Goal: Task Accomplishment & Management: Use online tool/utility

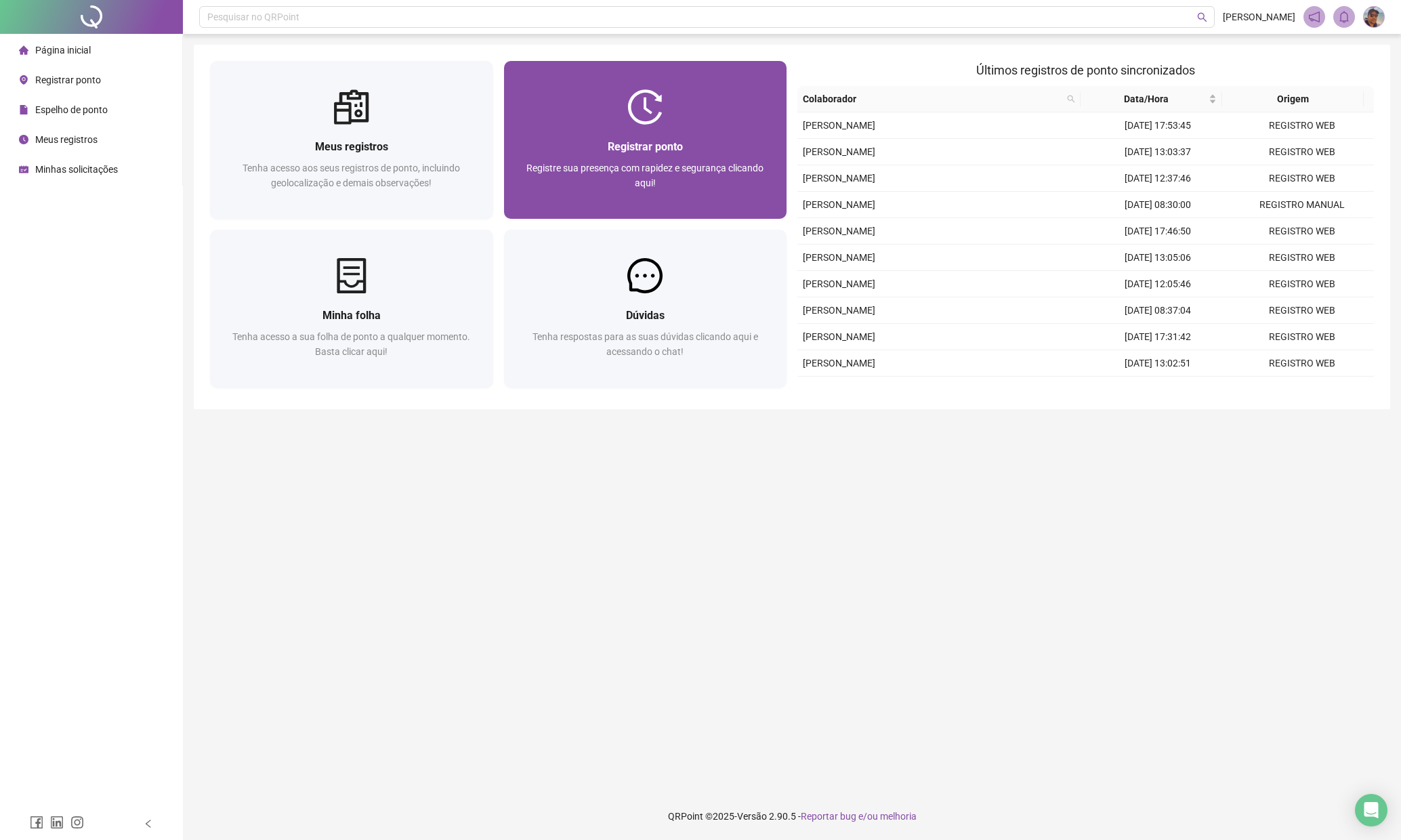
click at [735, 126] on div "Registrar ponto Registre sua presença com rapidez e segurança clicando aqui!" at bounding box center [645, 171] width 283 height 94
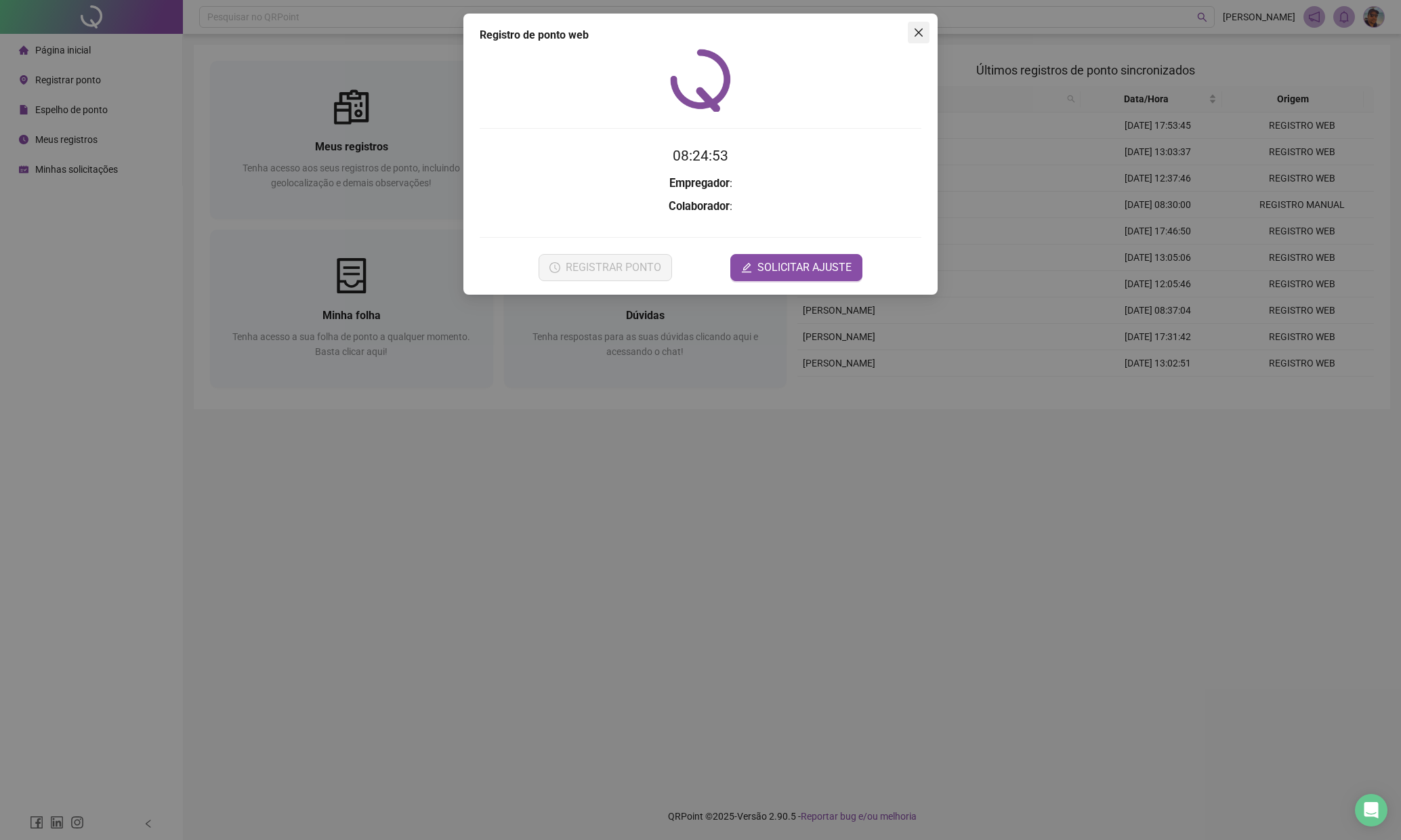
click at [916, 33] on icon "close" at bounding box center [918, 32] width 11 height 11
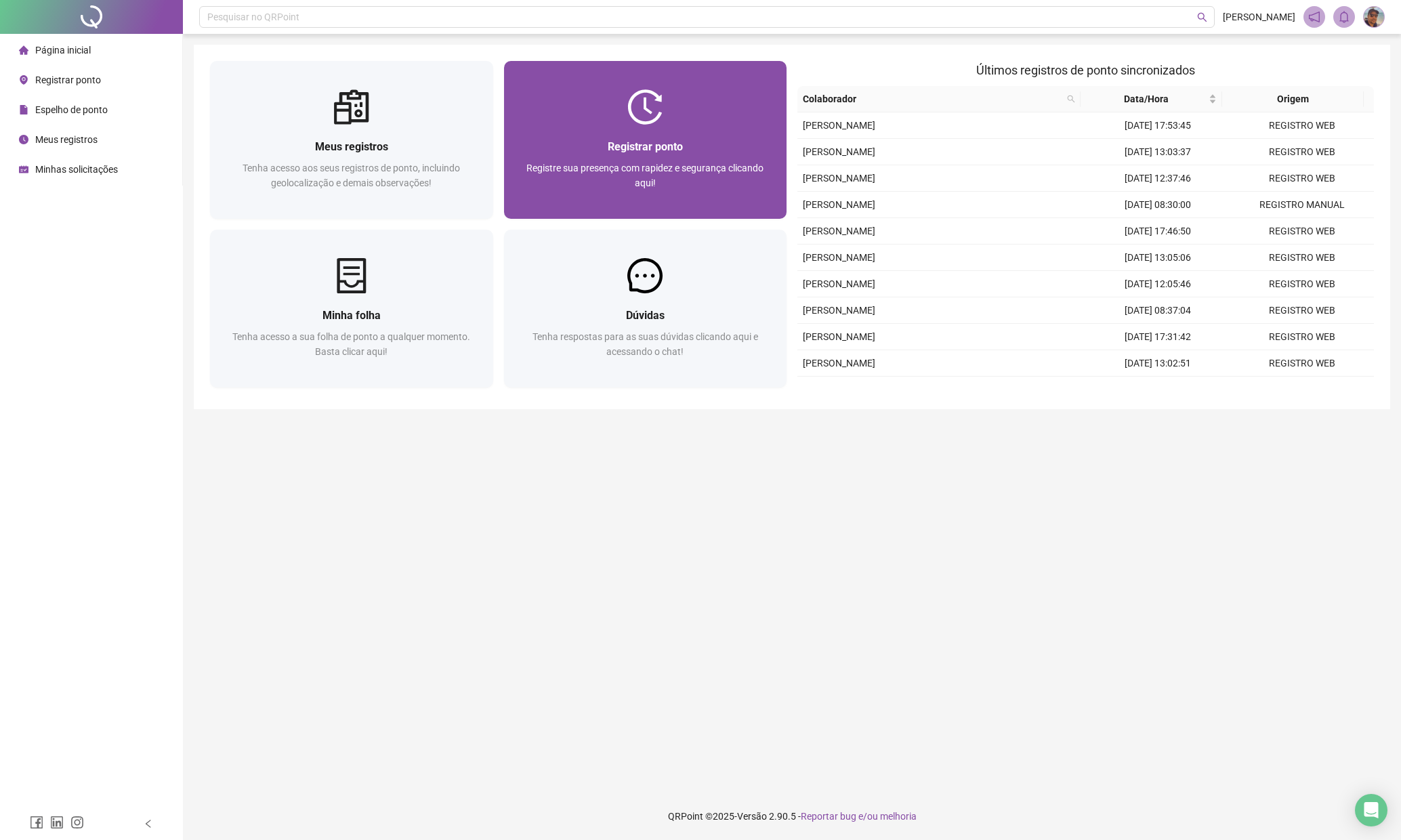
click at [671, 122] on div at bounding box center [645, 107] width 283 height 35
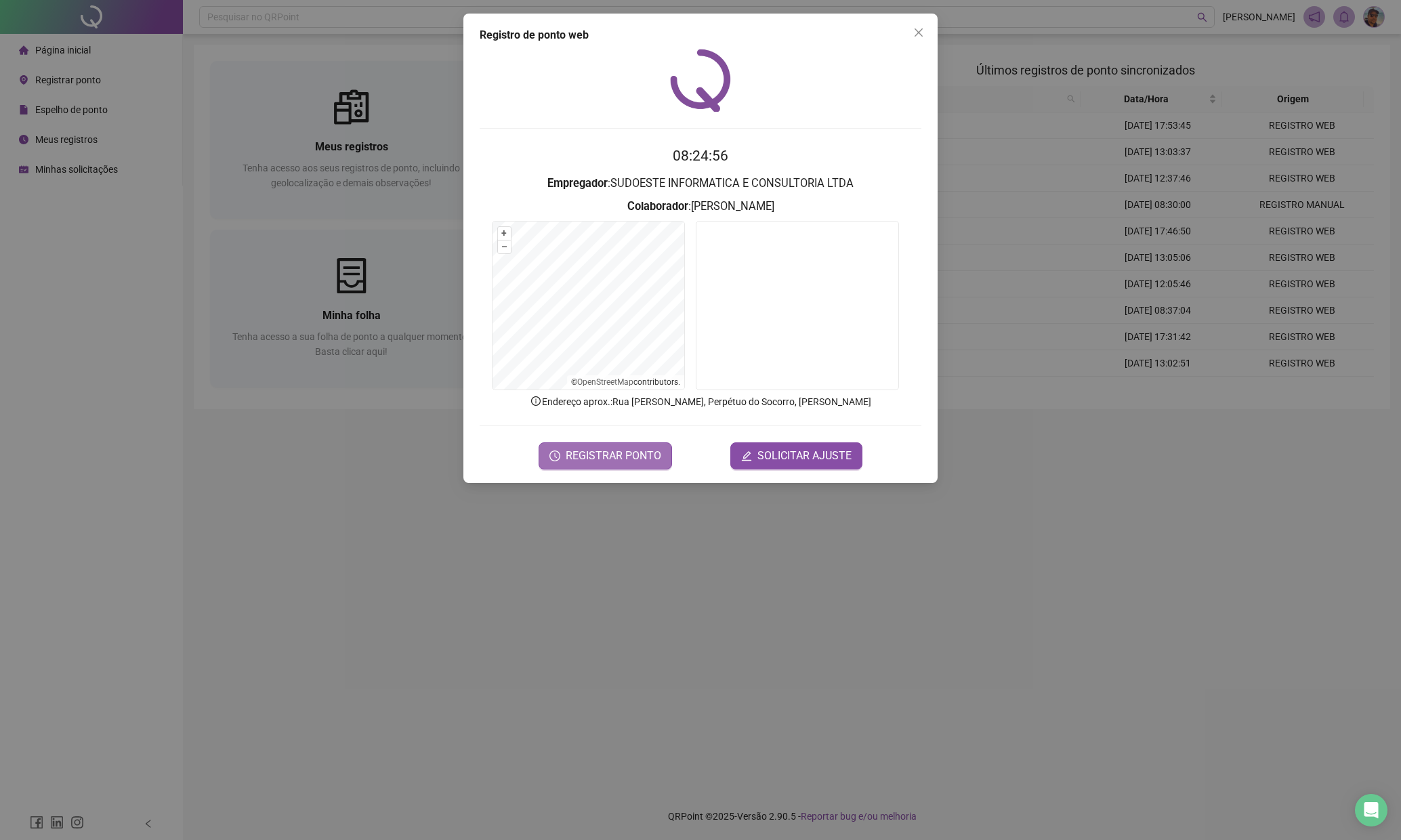
click at [595, 460] on span "REGISTRAR PONTO" at bounding box center [613, 456] width 96 height 16
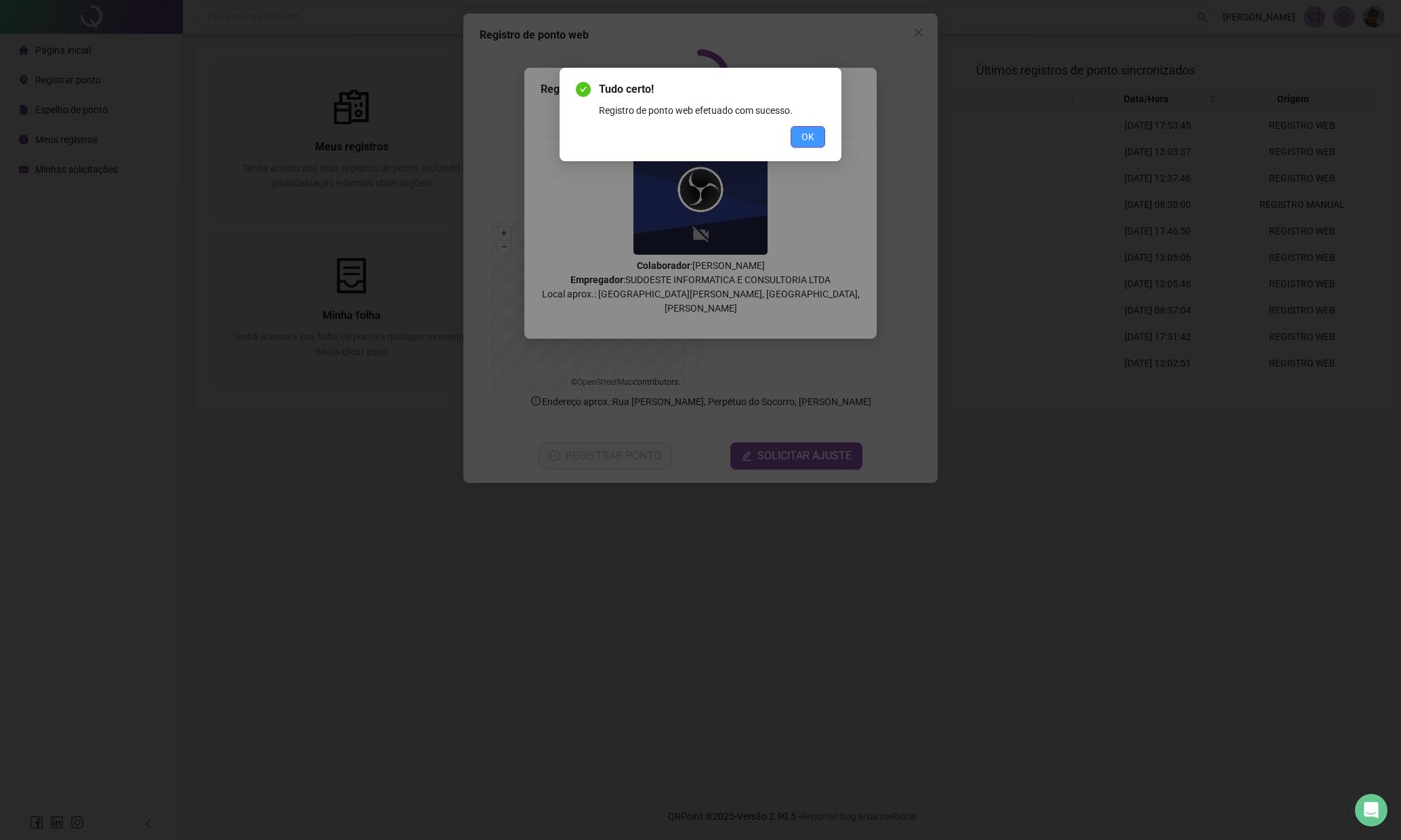
click at [809, 133] on span "OK" at bounding box center [808, 136] width 13 height 15
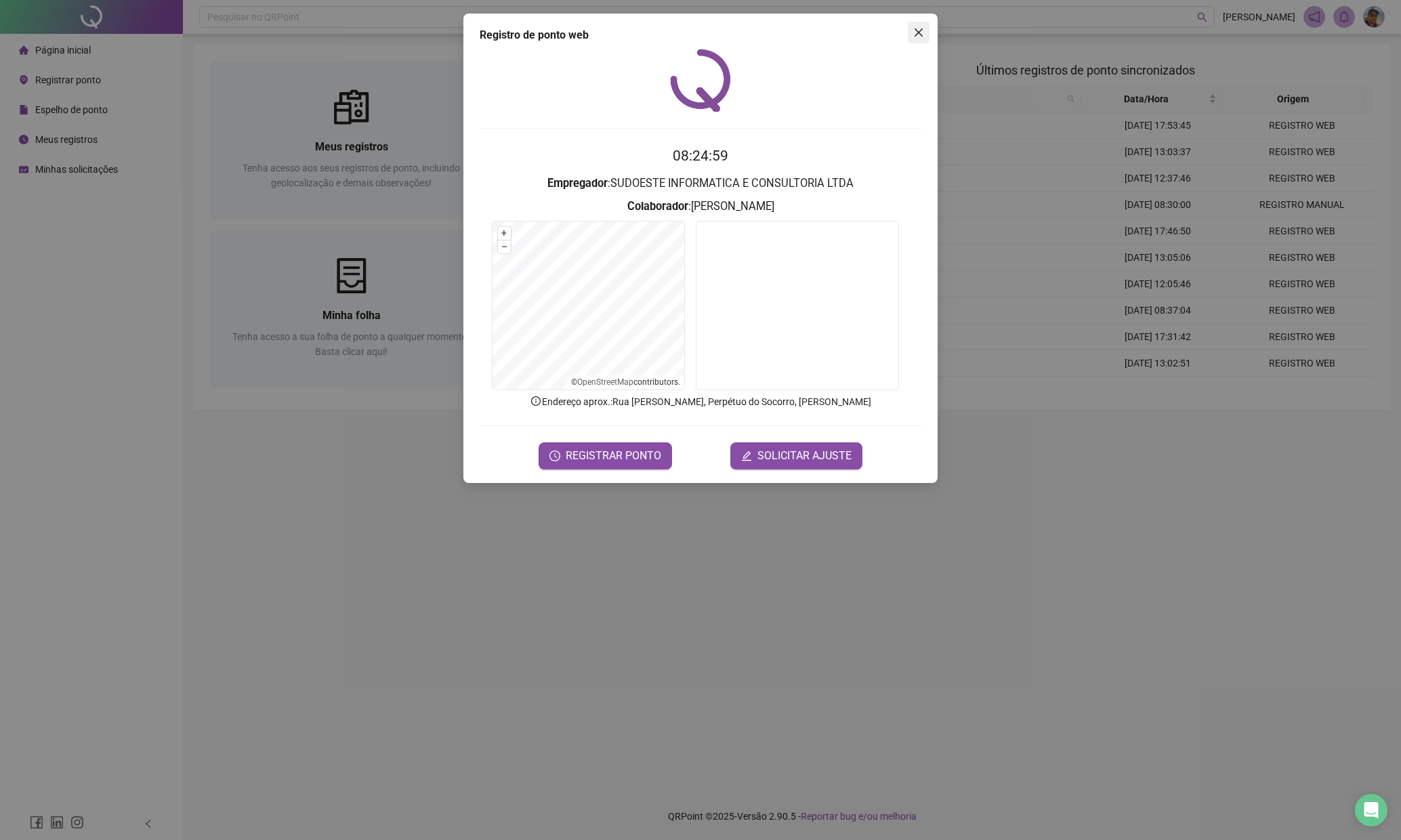
click at [918, 37] on icon "close" at bounding box center [918, 32] width 11 height 11
